Goal: Task Accomplishment & Management: Use online tool/utility

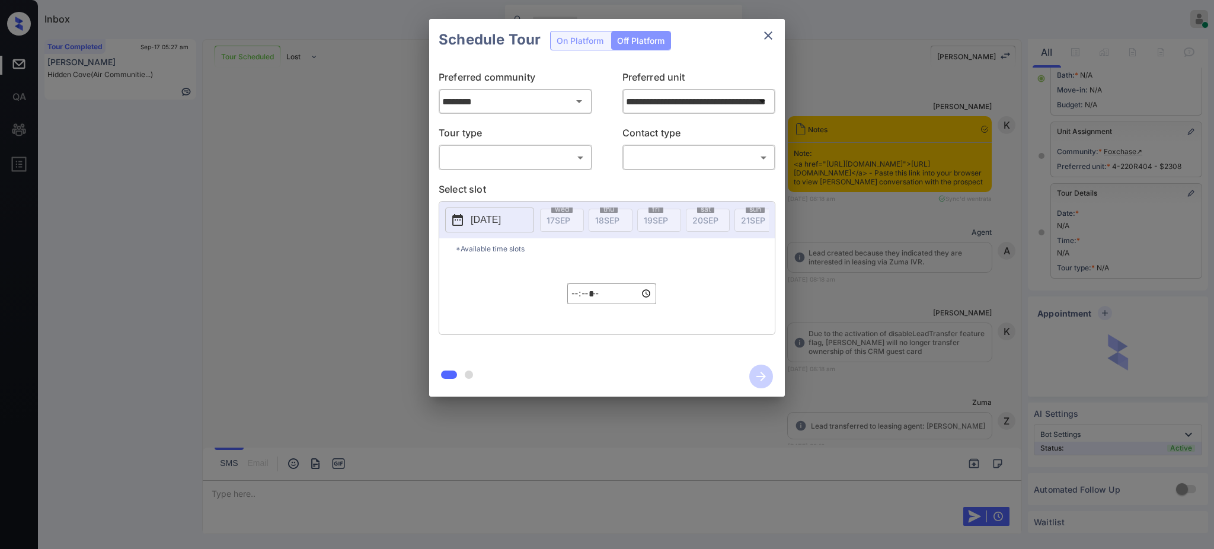
scroll to position [4165, 0]
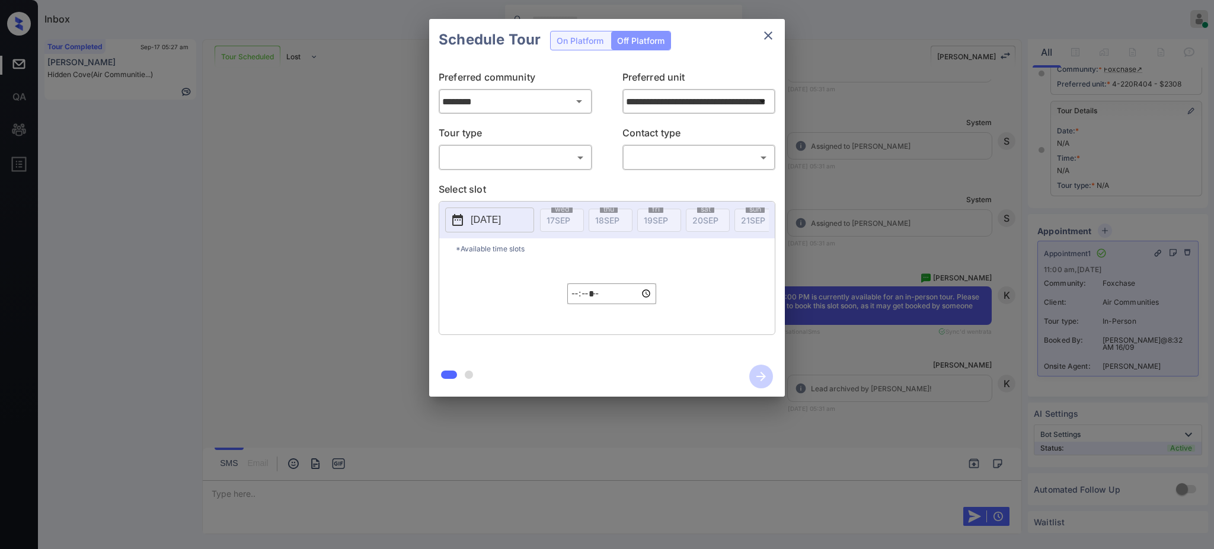
click at [584, 33] on div "Schedule Tour On Platform Off Platform" at bounding box center [607, 39] width 356 height 41
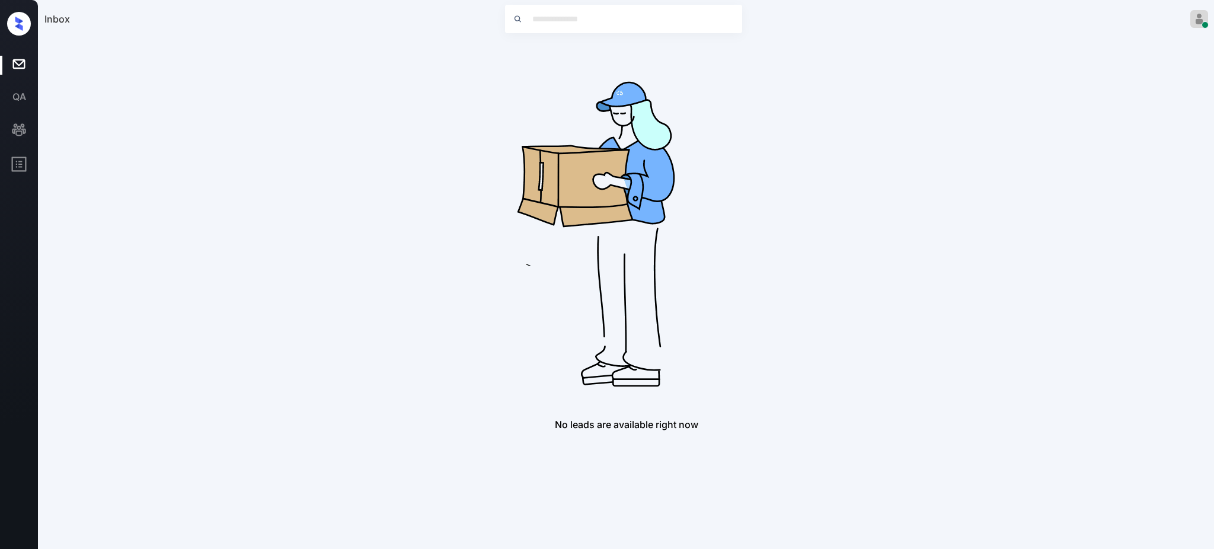
click at [769, 33] on div "Inbox Ajay Kumar Online Set yourself offline Set yourself on break Profile Swit…" at bounding box center [627, 19] width 1176 height 38
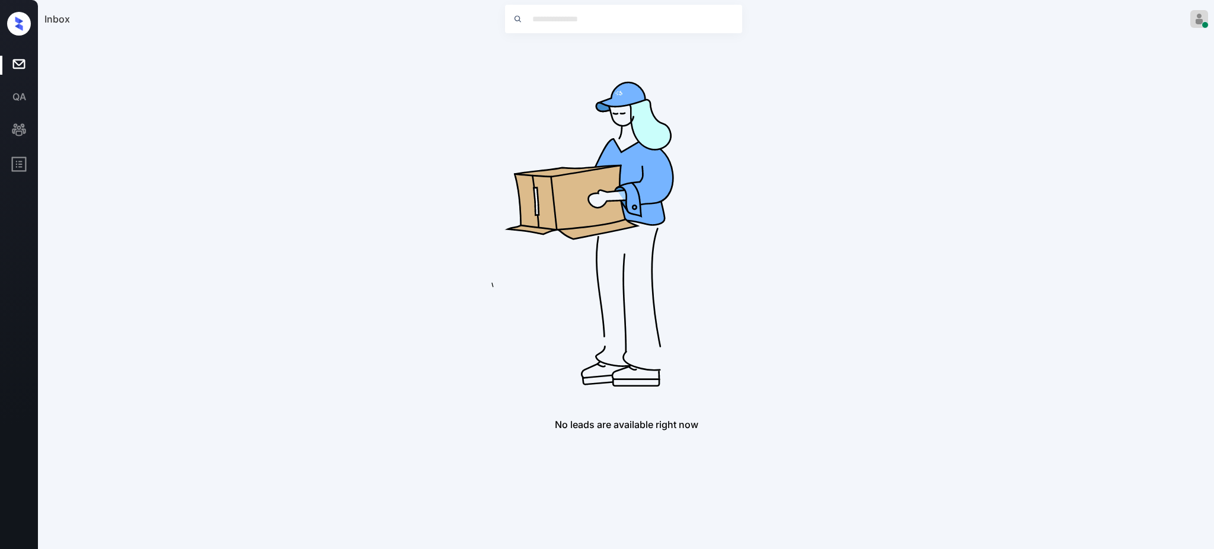
click at [889, 236] on div "No leads are available right now" at bounding box center [626, 234] width 1164 height 391
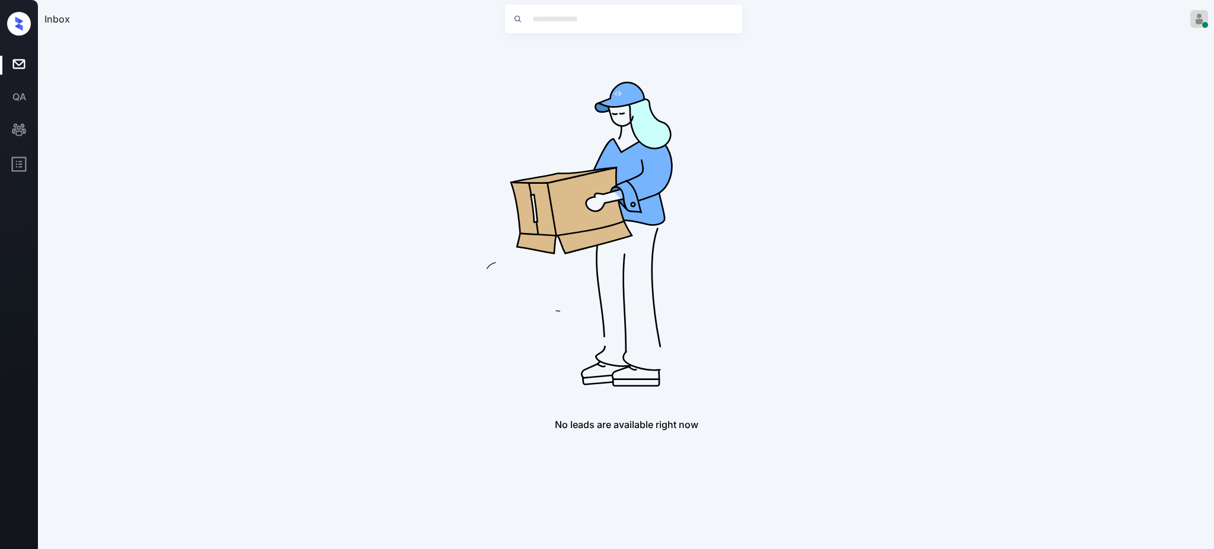
drag, startPoint x: 890, startPoint y: 237, endPoint x: 780, endPoint y: 226, distance: 110.8
click at [780, 226] on div "No leads are available right now" at bounding box center [626, 234] width 1164 height 391
click at [780, 226] on img at bounding box center [626, 228] width 379 height 379
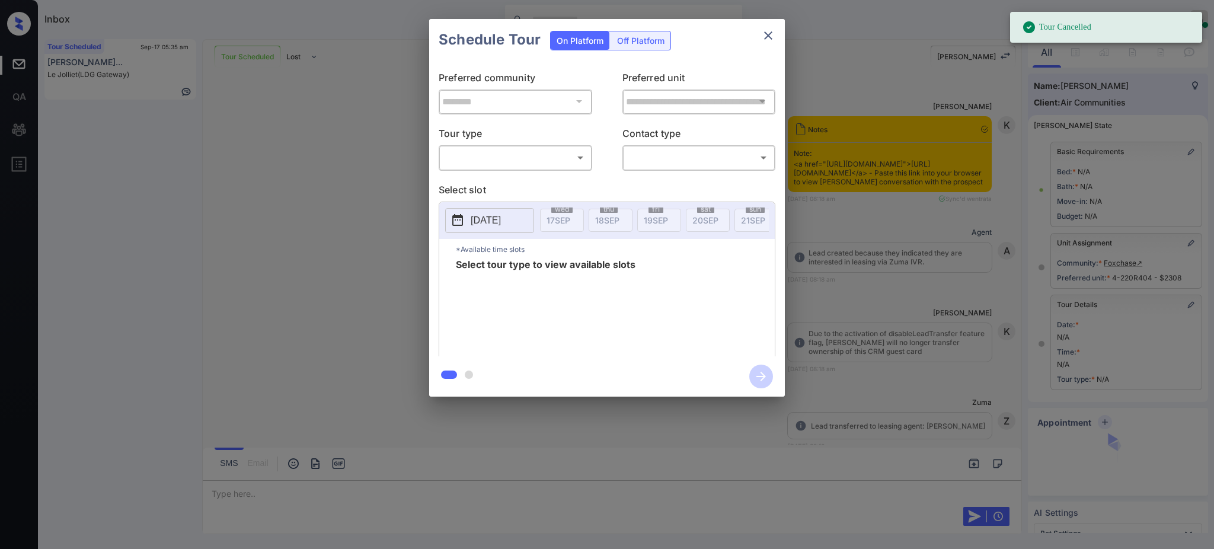
scroll to position [4074, 0]
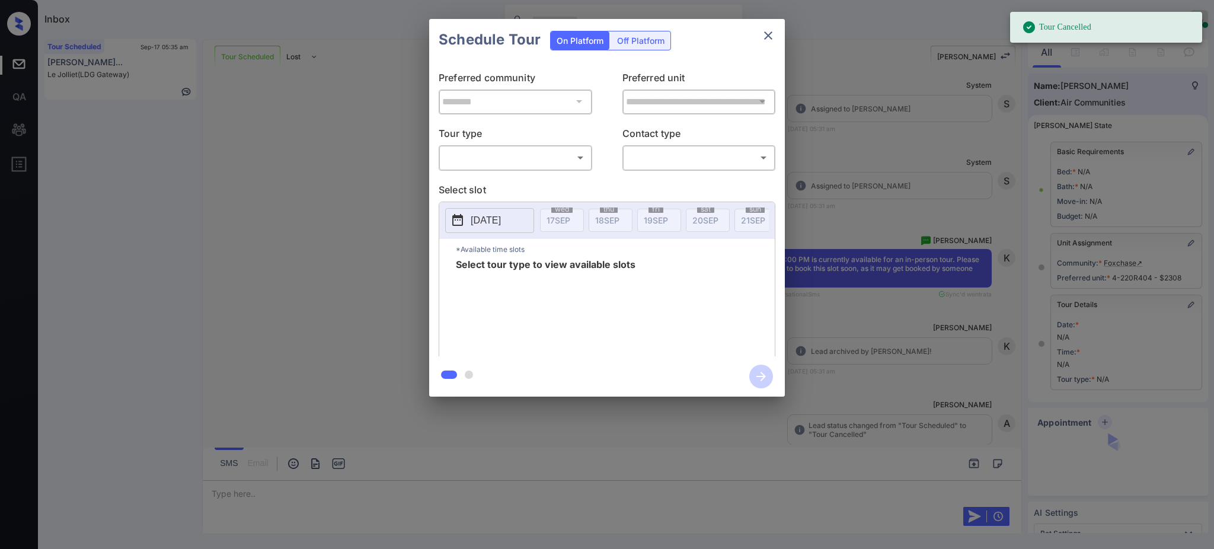
click at [507, 143] on p "Tour type" at bounding box center [516, 135] width 154 height 19
click at [501, 161] on body "Tour Cancelled Inbox Ajay Kumar Online Set yourself offline Set yourself on bre…" at bounding box center [607, 274] width 1214 height 549
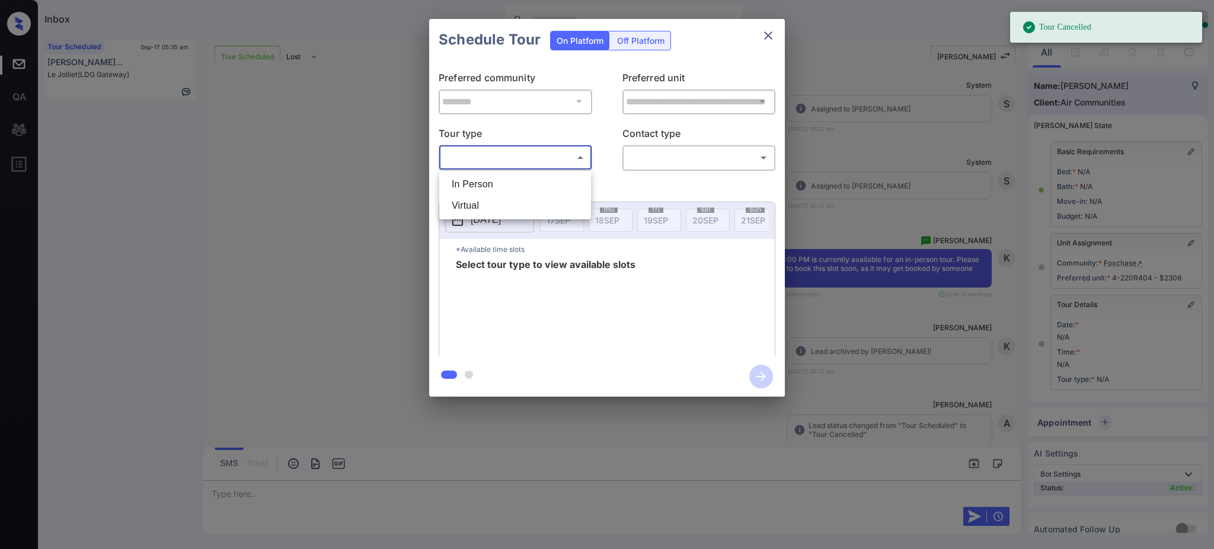
click at [493, 187] on li "In Person" at bounding box center [515, 184] width 146 height 21
type input "********"
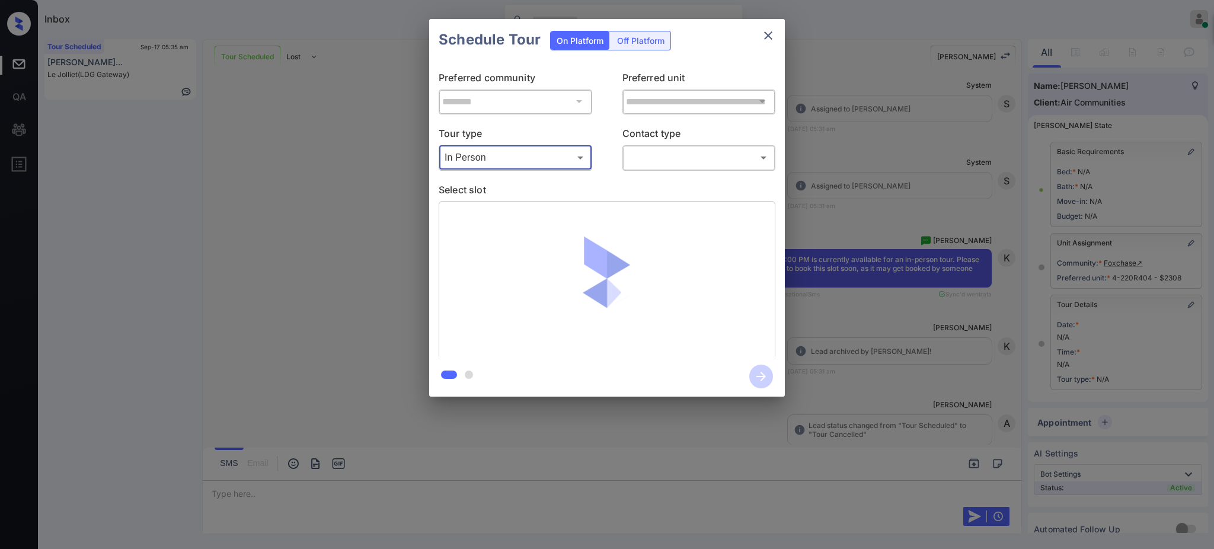
click at [658, 159] on body "Tour Cancelled Inbox Ajay Kumar Online Set yourself offline Set yourself on bre…" at bounding box center [607, 274] width 1214 height 549
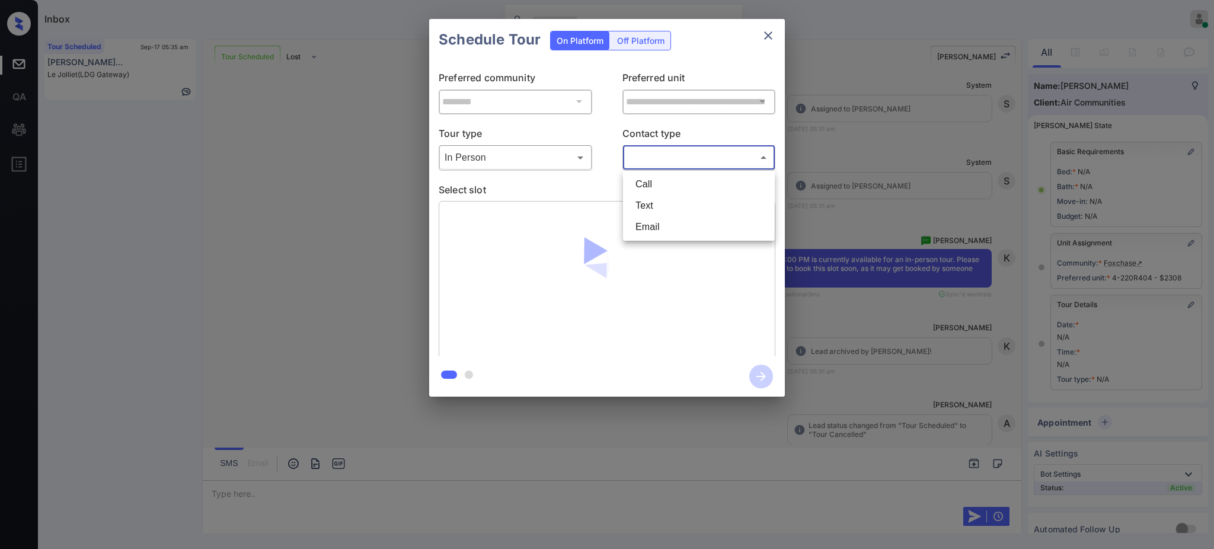
click at [662, 199] on li "Text" at bounding box center [699, 205] width 146 height 21
type input "****"
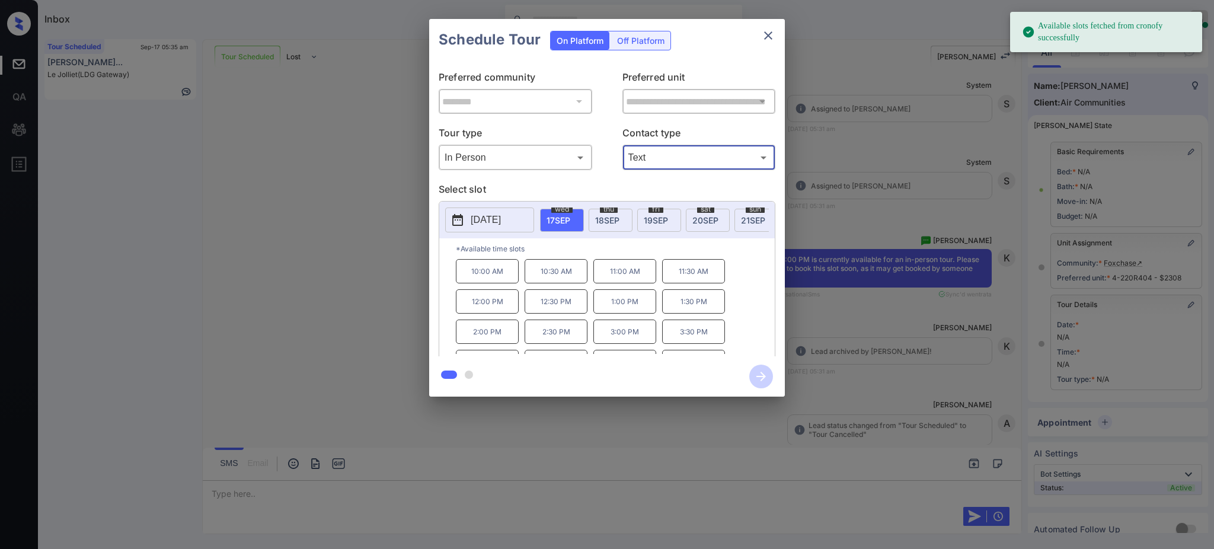
click at [566, 222] on span "17 SEP" at bounding box center [559, 220] width 24 height 10
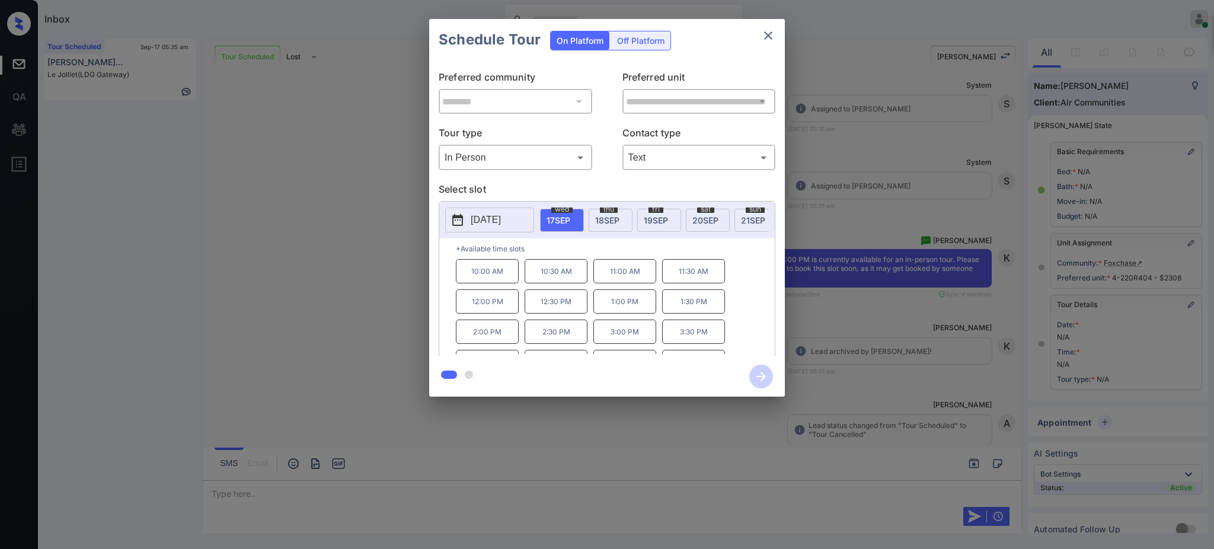
click at [494, 342] on p "2:00 PM" at bounding box center [487, 332] width 63 height 24
click at [759, 375] on icon "button" at bounding box center [761, 377] width 24 height 24
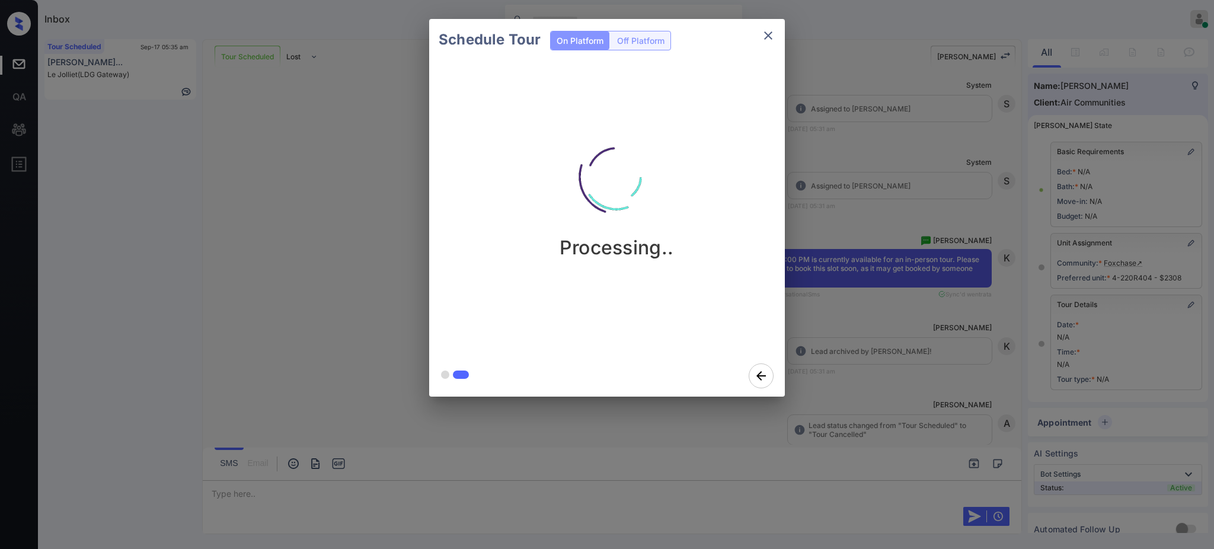
click at [943, 272] on div "Schedule Tour On Platform Off Platform Processing.." at bounding box center [607, 208] width 1214 height 416
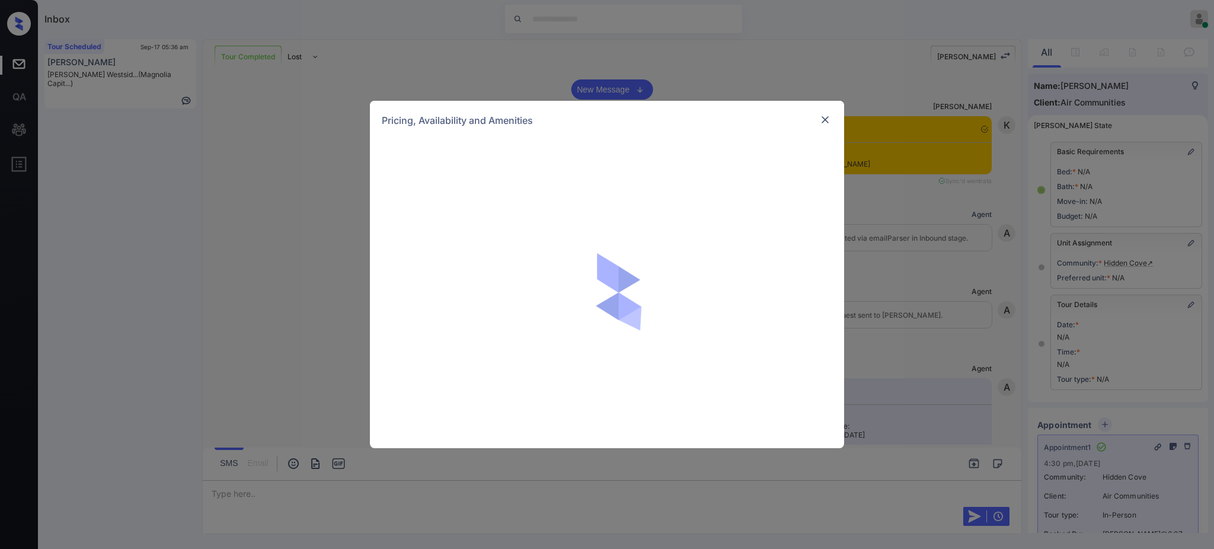
scroll to position [1339, 0]
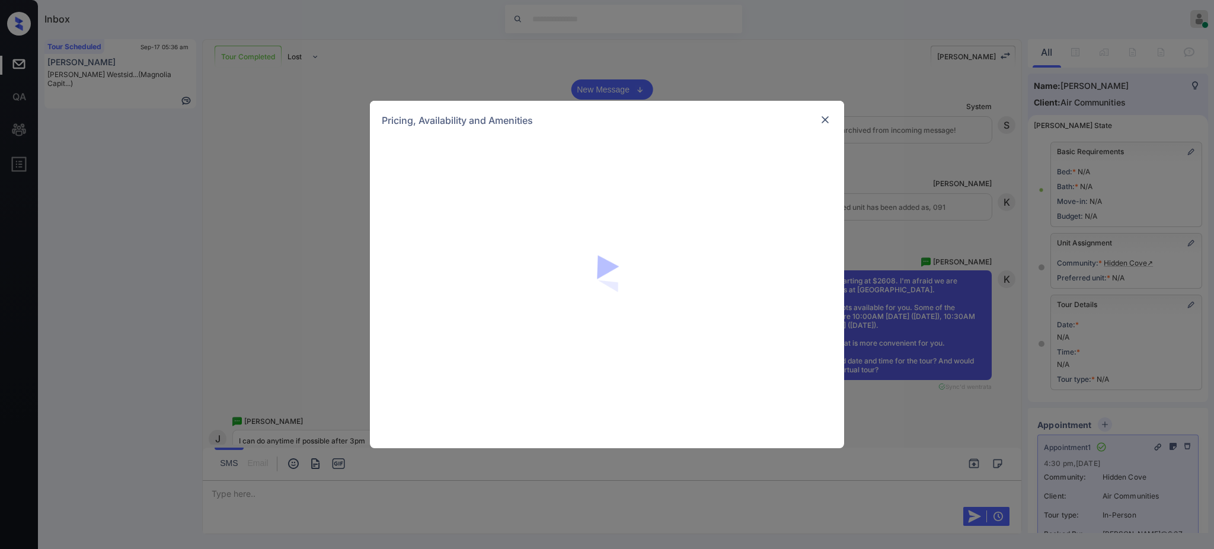
click at [825, 116] on img at bounding box center [825, 120] width 12 height 12
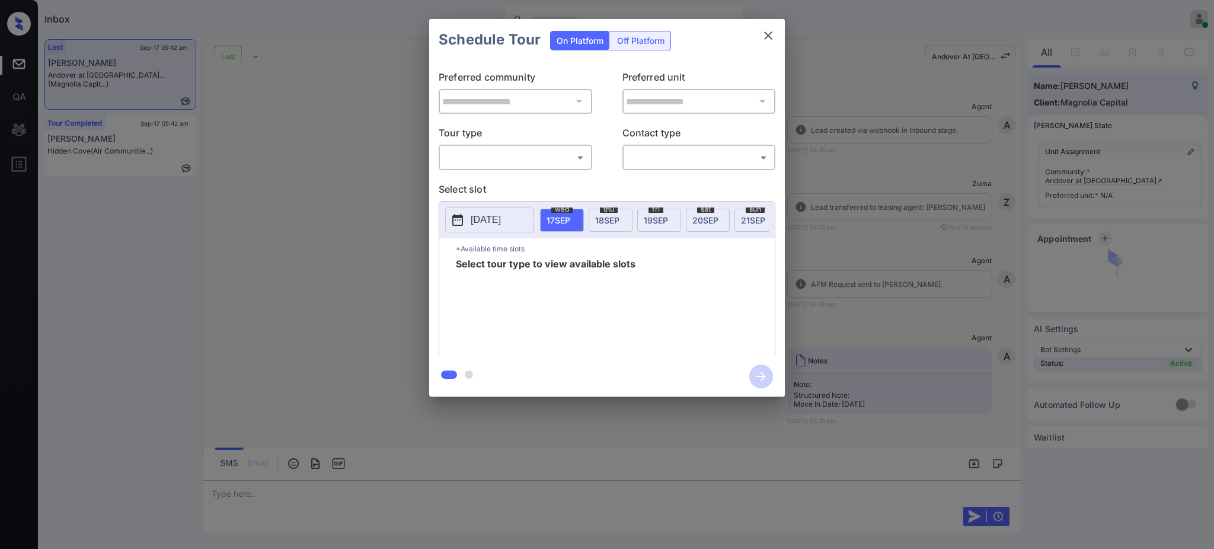
scroll to position [1893, 0]
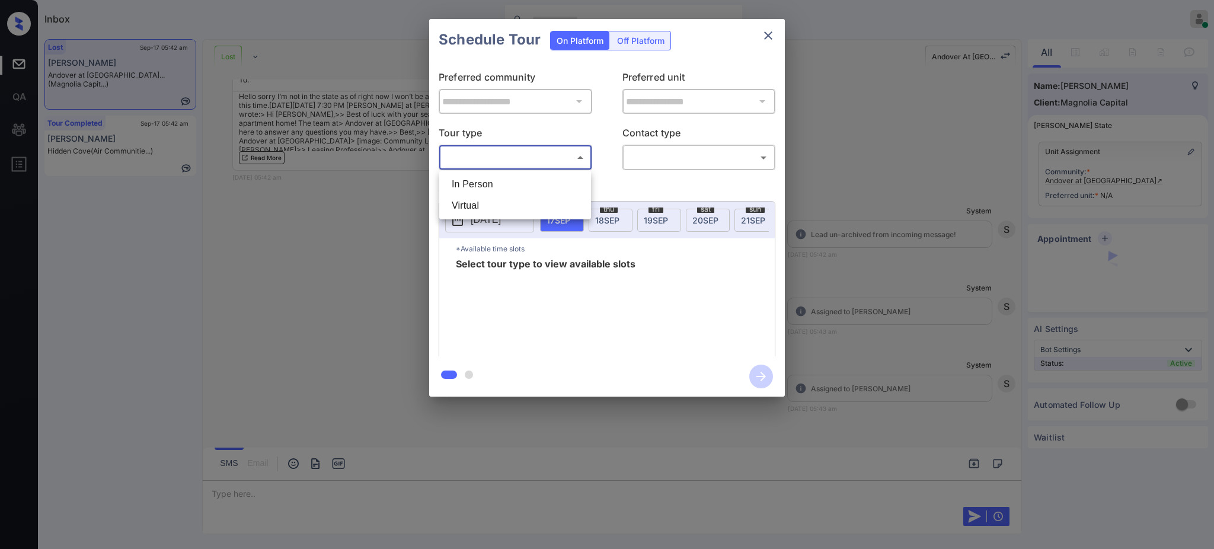
click at [524, 153] on body "Inbox Ajay Kumar Online Set yourself offline Set yourself on break Profile Swit…" at bounding box center [607, 274] width 1214 height 549
drag, startPoint x: 924, startPoint y: 219, endPoint x: 899, endPoint y: 221, distance: 25.6
click at [921, 219] on div at bounding box center [607, 274] width 1214 height 549
click at [299, 237] on div "**********" at bounding box center [607, 208] width 1214 height 416
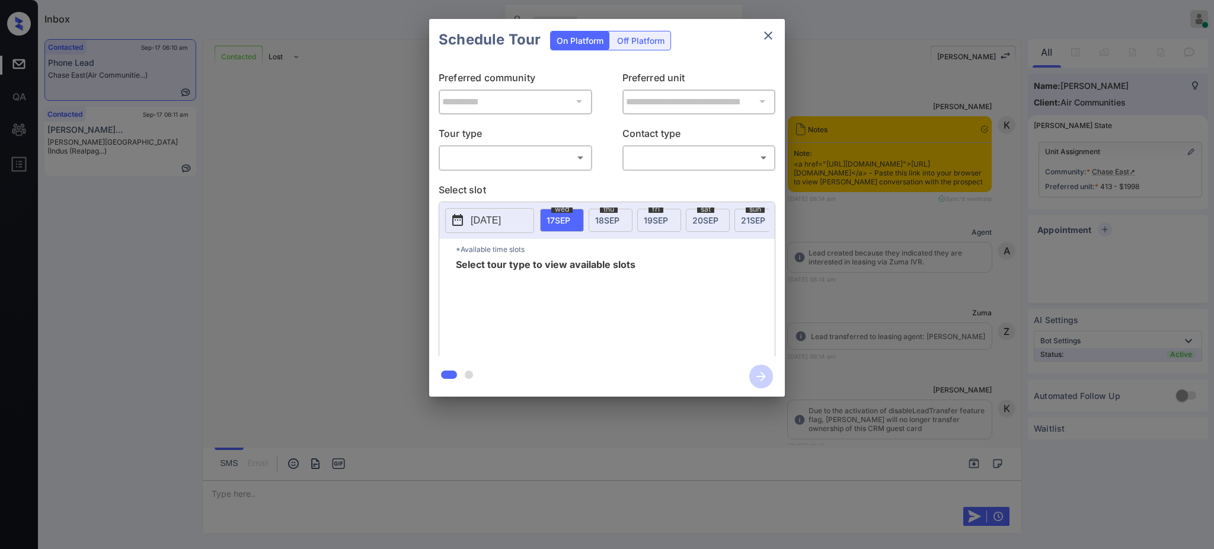
click at [547, 156] on body "Inbox [PERSON_NAME] Online Set yourself offline Set yourself on break Profile S…" at bounding box center [607, 274] width 1214 height 549
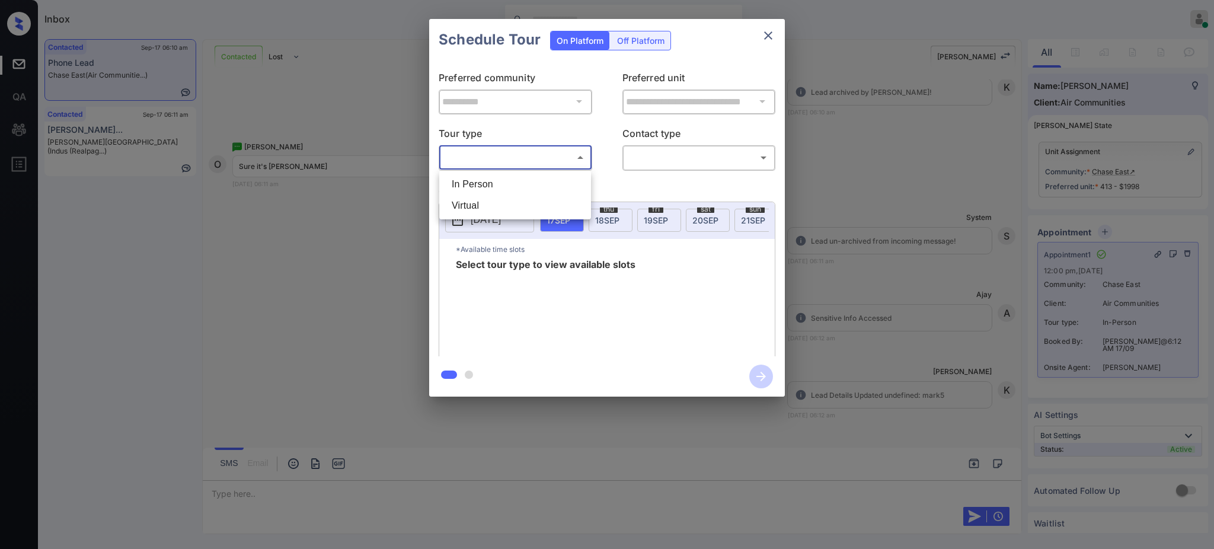
click at [890, 200] on div at bounding box center [607, 274] width 1214 height 549
click at [890, 200] on div "**********" at bounding box center [607, 208] width 1214 height 416
